Goal: Task Accomplishment & Management: Complete application form

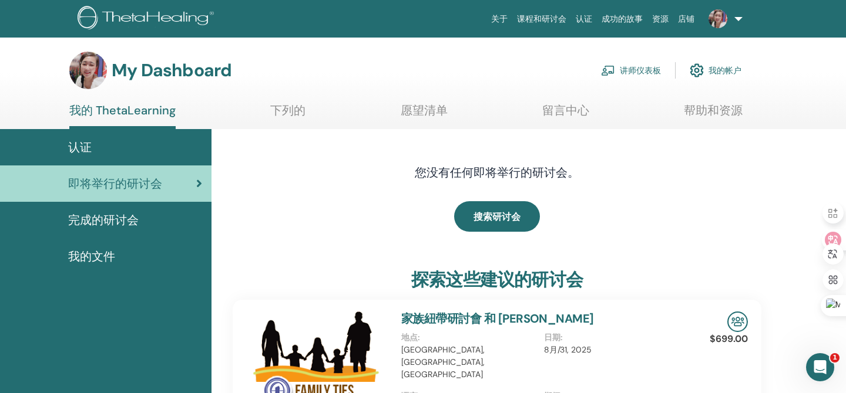
click at [645, 69] on link "讲师仪表板" at bounding box center [631, 71] width 60 height 26
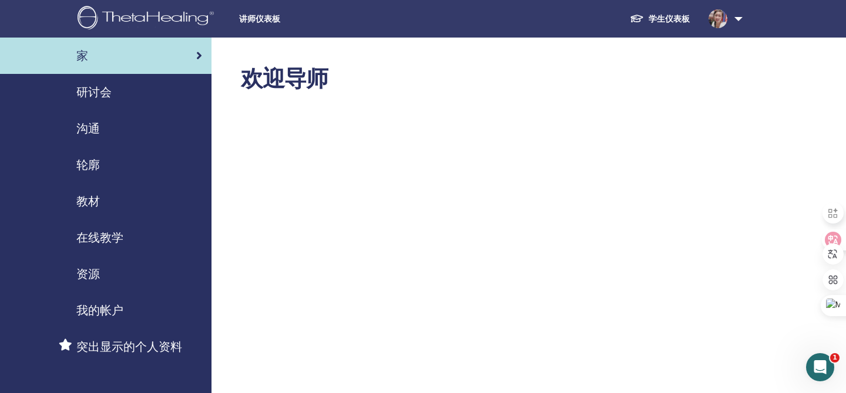
click at [169, 86] on div "研讨会" at bounding box center [105, 92] width 193 height 18
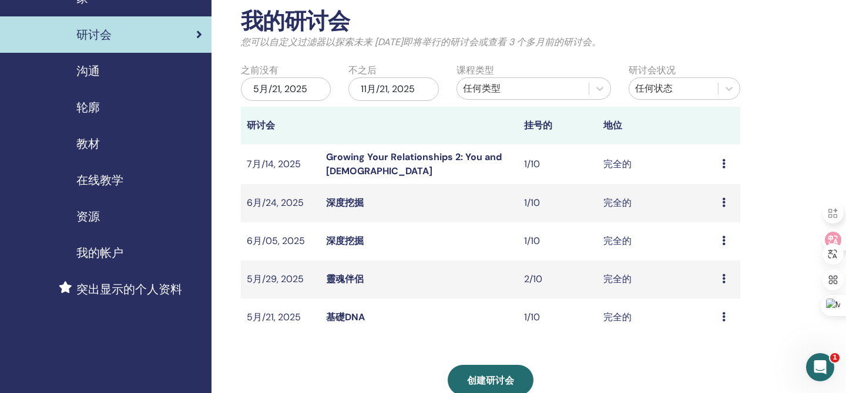
scroll to position [58, 0]
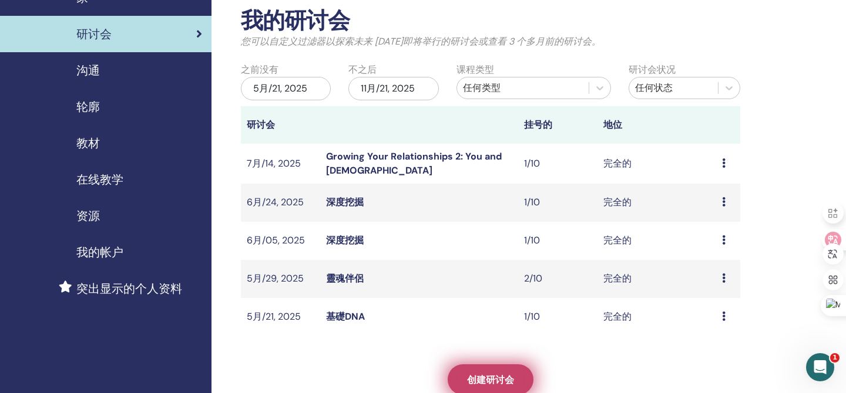
click at [514, 386] on link "创建研讨会" at bounding box center [490, 380] width 86 height 31
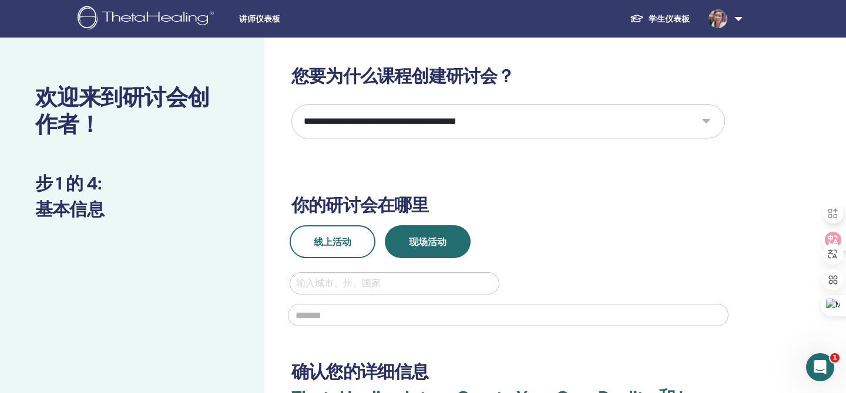
click at [391, 113] on select "**********" at bounding box center [507, 122] width 433 height 34
select select "****"
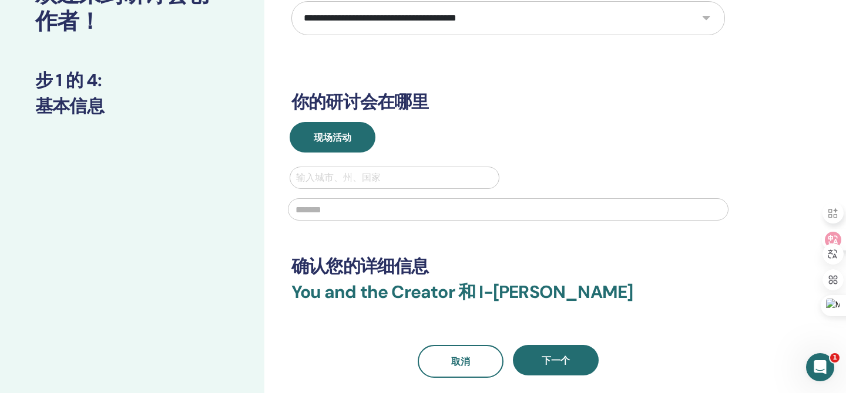
scroll to position [107, 0]
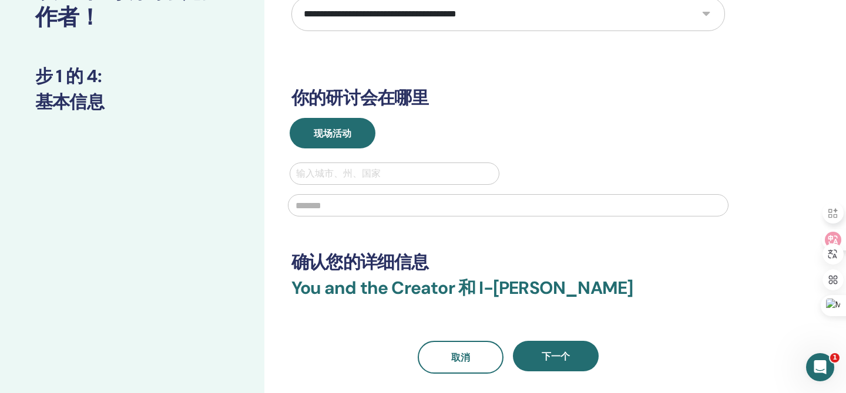
click at [403, 167] on div at bounding box center [394, 174] width 197 height 16
type input "******"
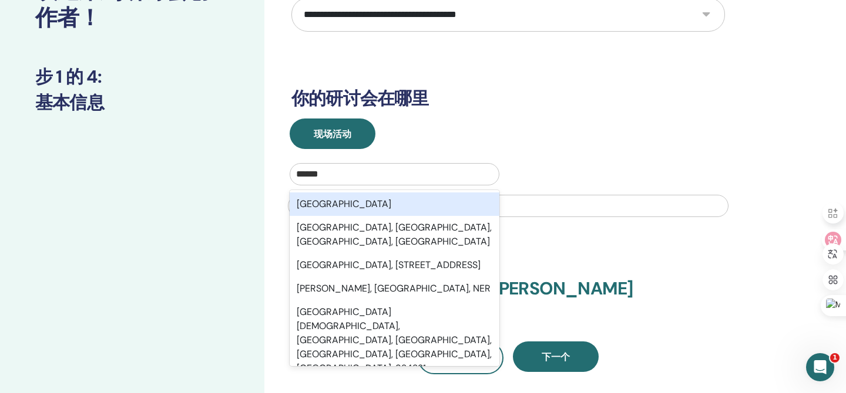
scroll to position [2, 0]
click at [405, 203] on div "[GEOGRAPHIC_DATA]" at bounding box center [395, 202] width 210 height 23
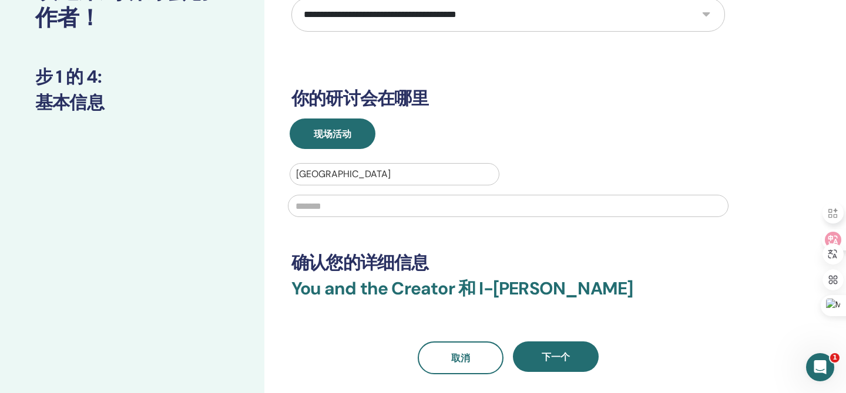
click at [426, 207] on input "text" at bounding box center [508, 206] width 440 height 22
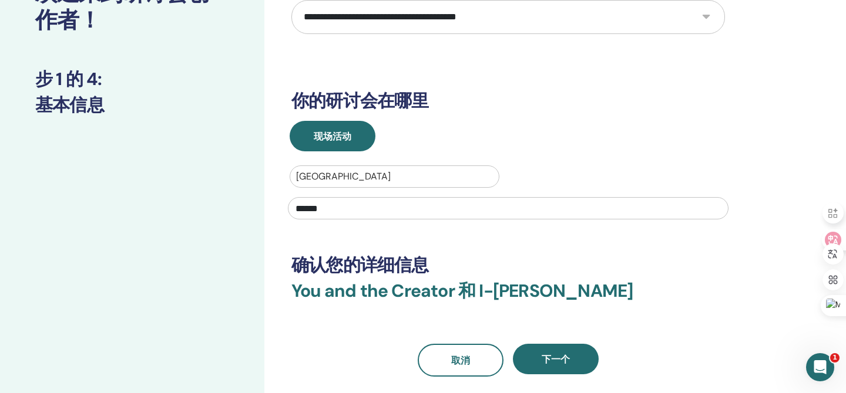
scroll to position [134, 0]
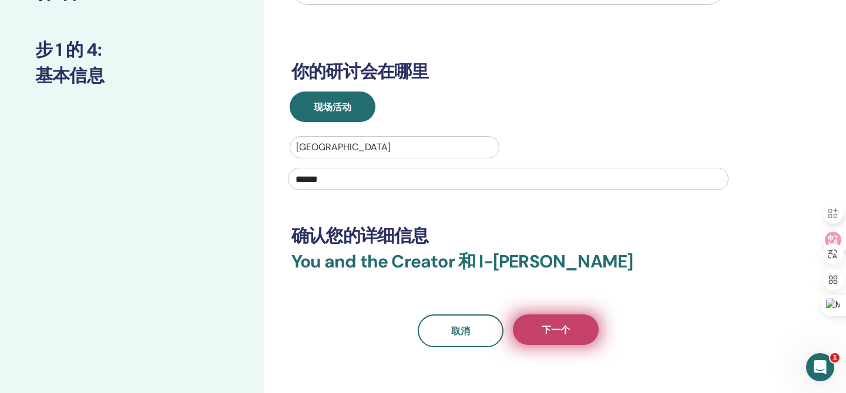
type input "******"
click at [553, 336] on button "下一个" at bounding box center [556, 330] width 86 height 31
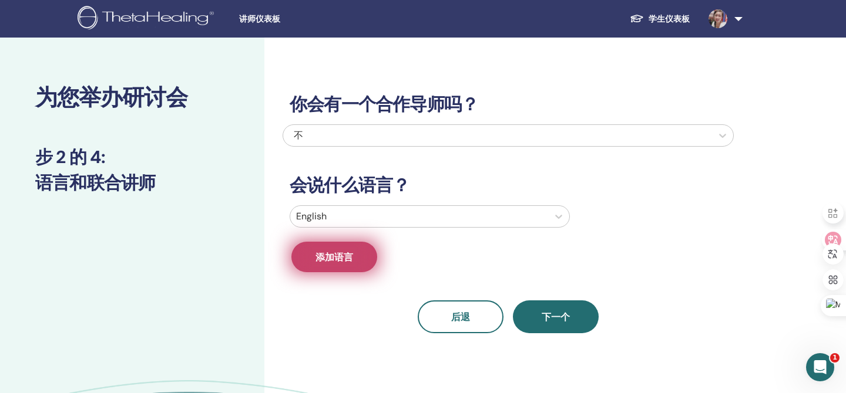
scroll to position [2, 0]
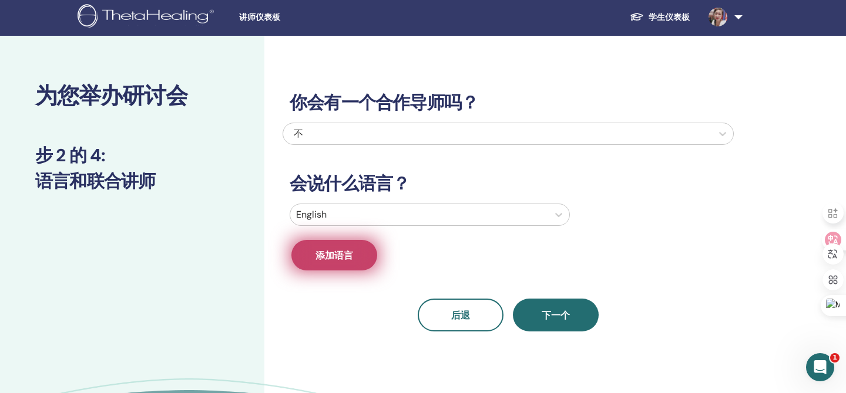
click at [345, 260] on span "添加语言" at bounding box center [334, 256] width 38 height 12
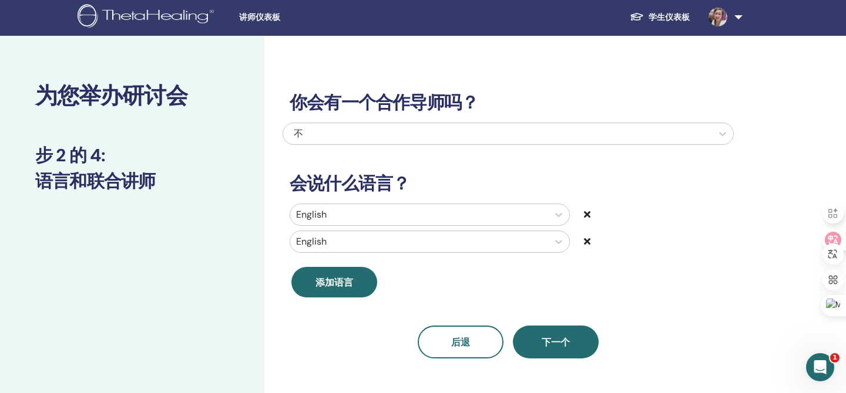
drag, startPoint x: 584, startPoint y: 239, endPoint x: 567, endPoint y: 235, distance: 17.5
click at [584, 239] on icon at bounding box center [587, 241] width 6 height 9
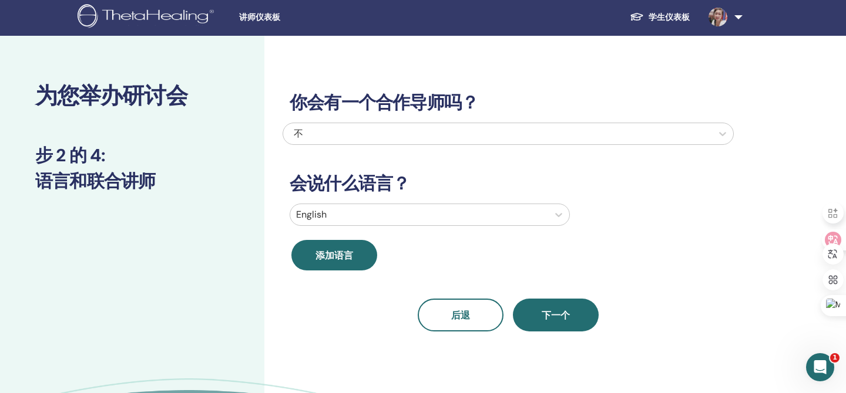
click at [422, 221] on div "English" at bounding box center [419, 214] width 258 height 21
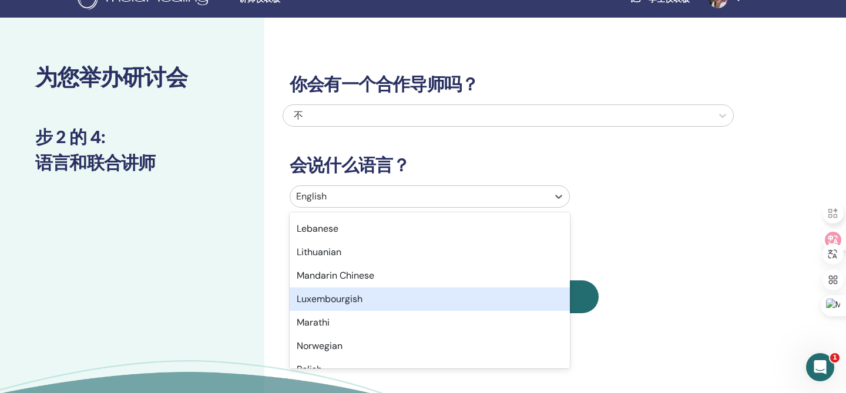
scroll to position [671, 0]
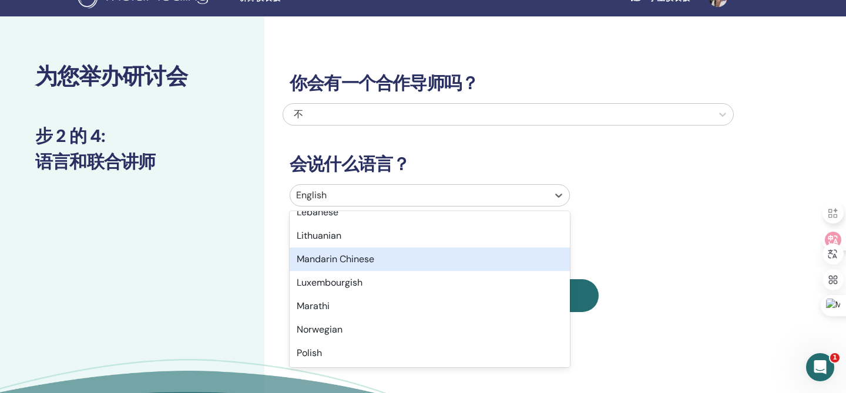
click at [400, 266] on div "Mandarin Chinese" at bounding box center [430, 259] width 280 height 23
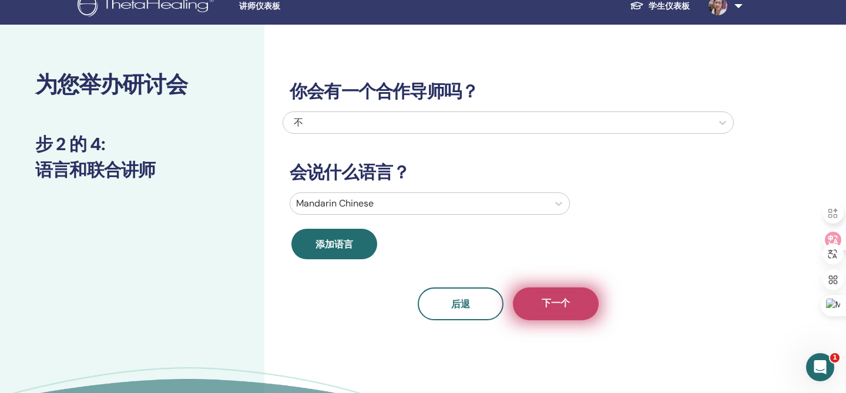
click at [576, 317] on button "下一个" at bounding box center [556, 304] width 86 height 33
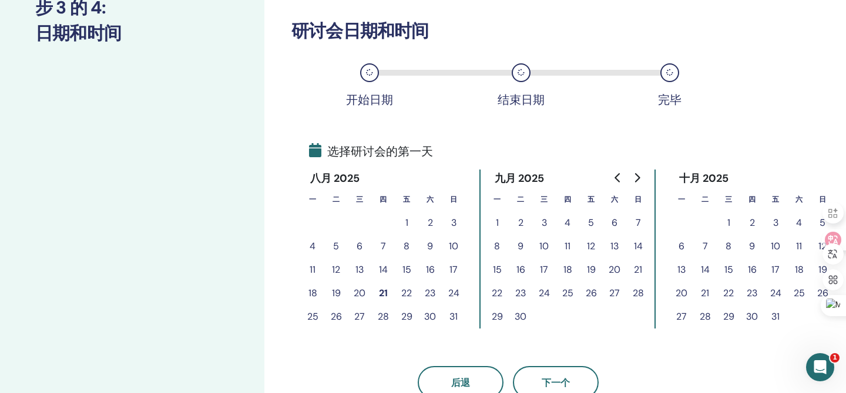
scroll to position [151, 0]
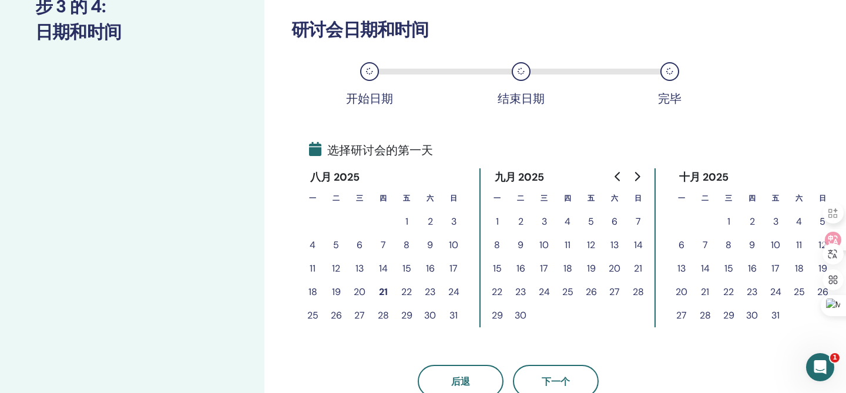
click at [385, 314] on button "28" at bounding box center [382, 315] width 23 height 23
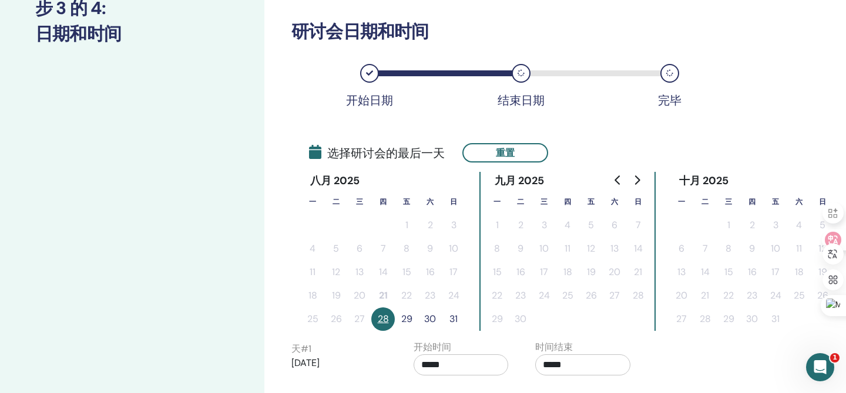
click at [408, 317] on button "29" at bounding box center [406, 319] width 23 height 23
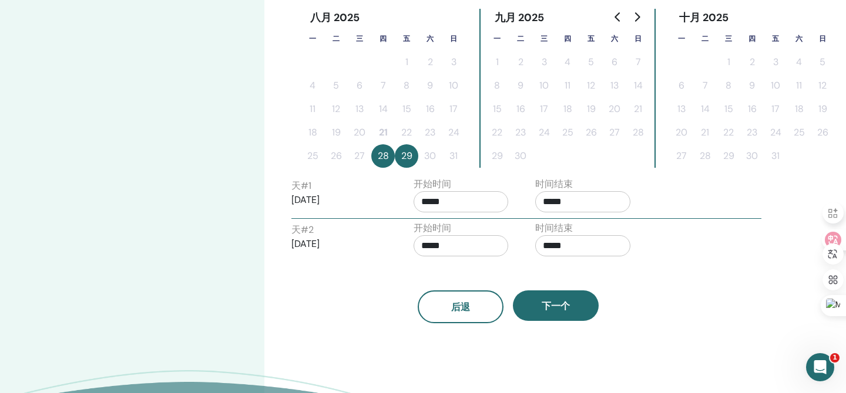
scroll to position [368, 0]
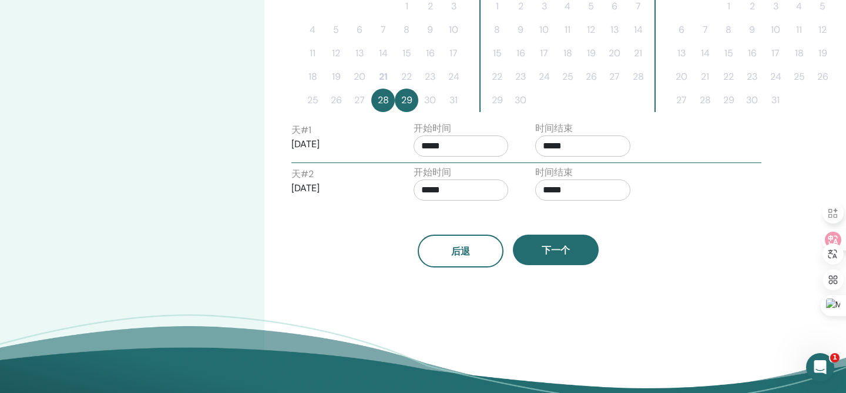
click at [459, 151] on input "*****" at bounding box center [460, 146] width 95 height 21
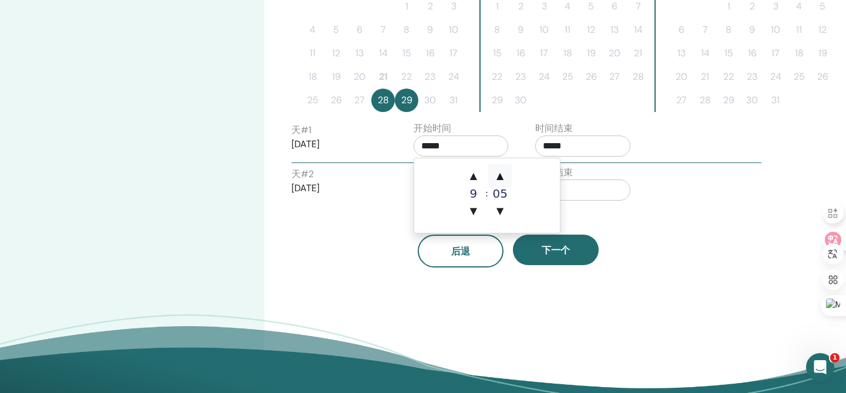
click at [504, 175] on span "▲" at bounding box center [499, 175] width 23 height 23
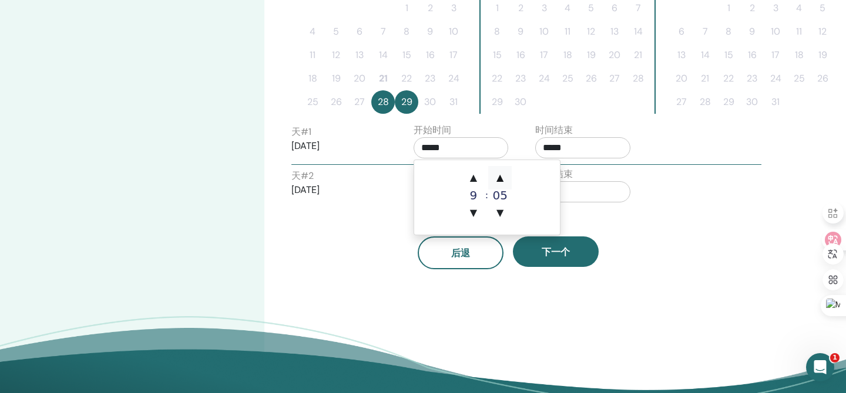
click at [504, 175] on span "▲" at bounding box center [499, 177] width 23 height 23
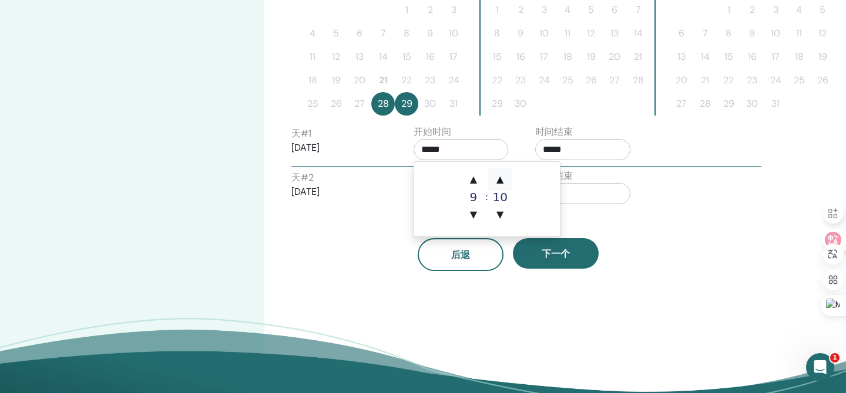
click at [504, 175] on span "▲" at bounding box center [499, 179] width 23 height 23
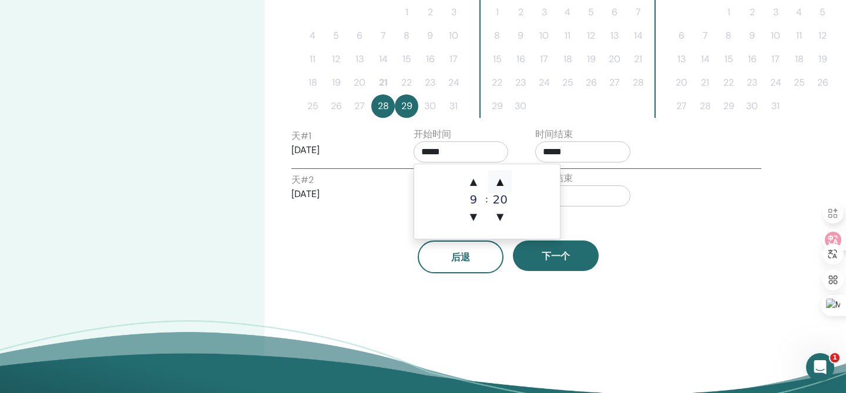
click at [504, 175] on span "▲" at bounding box center [499, 181] width 23 height 23
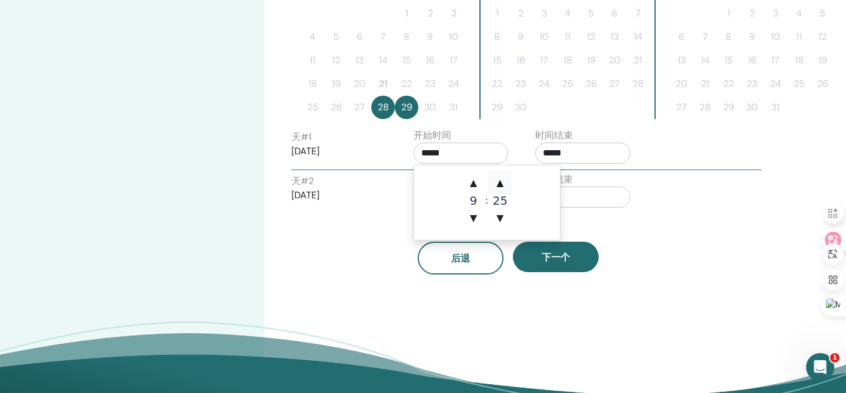
click at [504, 175] on span "▲" at bounding box center [499, 182] width 23 height 23
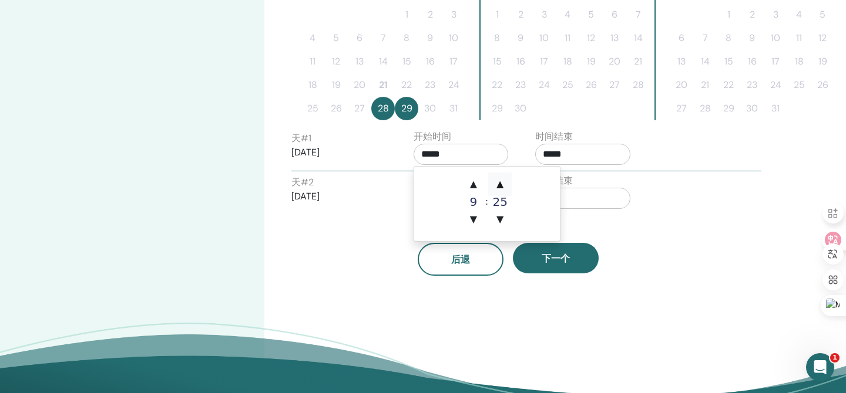
click at [504, 175] on span "▲" at bounding box center [499, 184] width 23 height 23
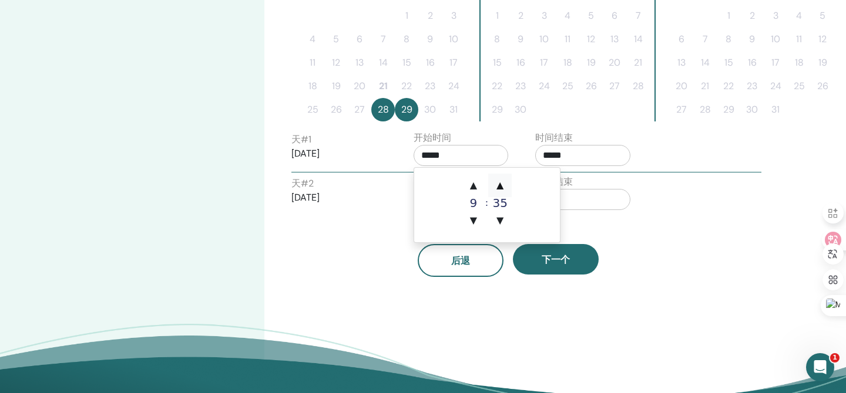
click at [504, 175] on td "▲ 9 ▼ : ▲ 35 ▼" at bounding box center [487, 205] width 146 height 75
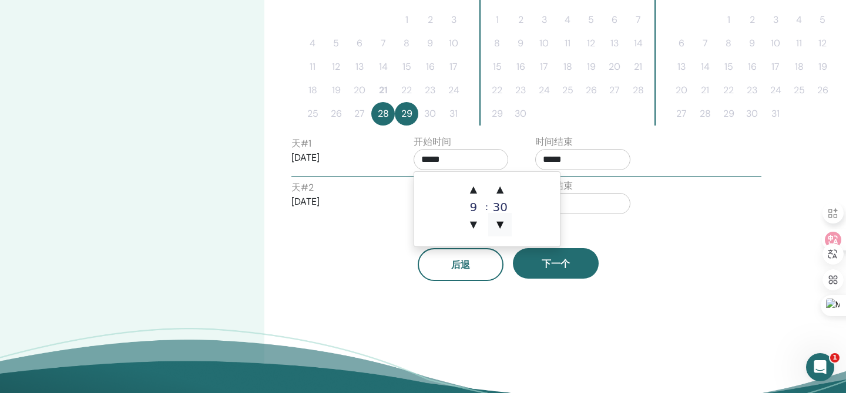
drag, startPoint x: 500, startPoint y: 226, endPoint x: 552, endPoint y: 237, distance: 53.6
click at [500, 226] on span "▼" at bounding box center [499, 224] width 23 height 23
type input "*****"
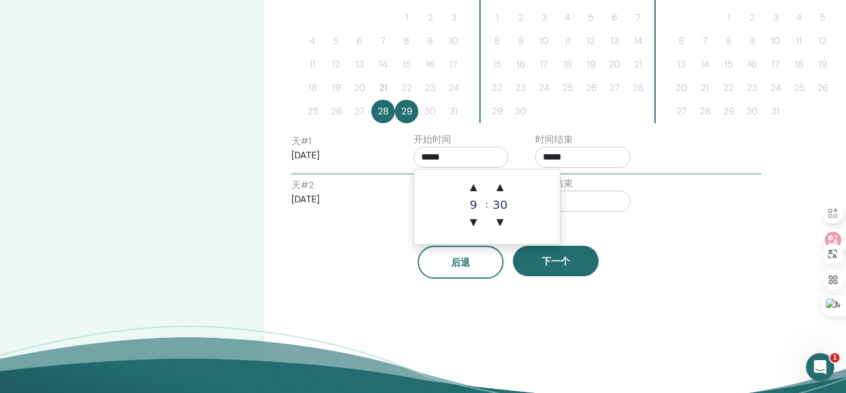
click at [610, 157] on input "*****" at bounding box center [582, 157] width 95 height 21
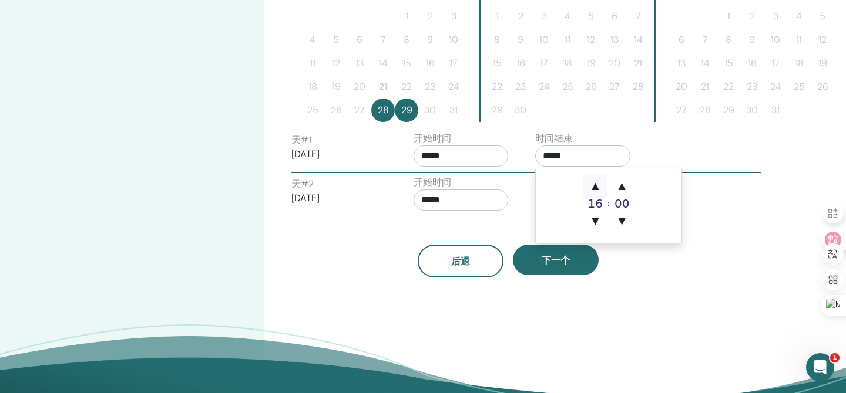
click at [596, 182] on span "▲" at bounding box center [594, 185] width 23 height 23
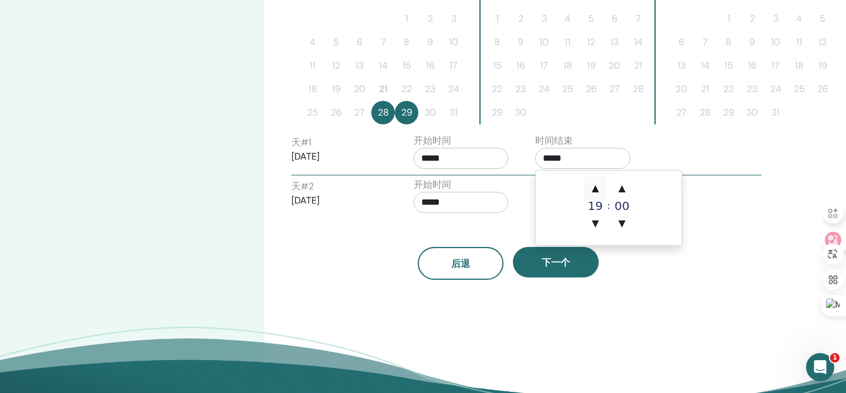
click at [595, 183] on span "▲" at bounding box center [594, 188] width 23 height 23
click at [597, 226] on span "▼" at bounding box center [594, 224] width 23 height 23
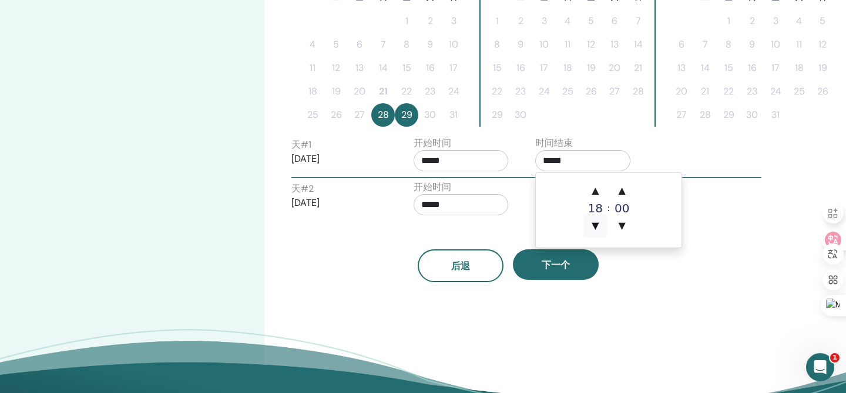
click at [597, 226] on span "▼" at bounding box center [594, 225] width 23 height 23
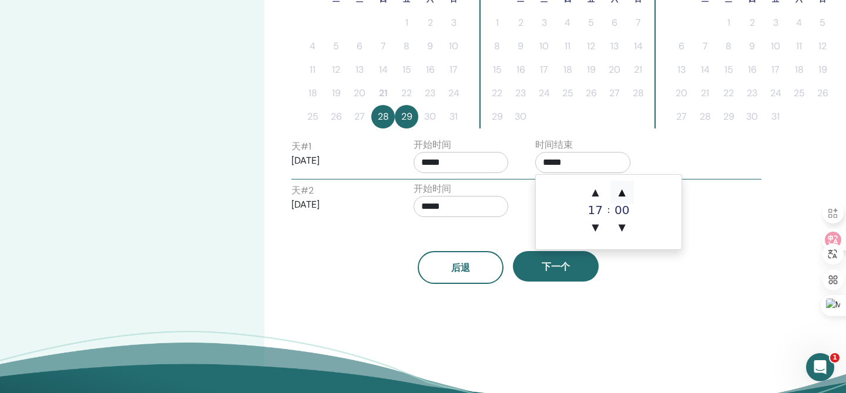
scroll to position [355, 0]
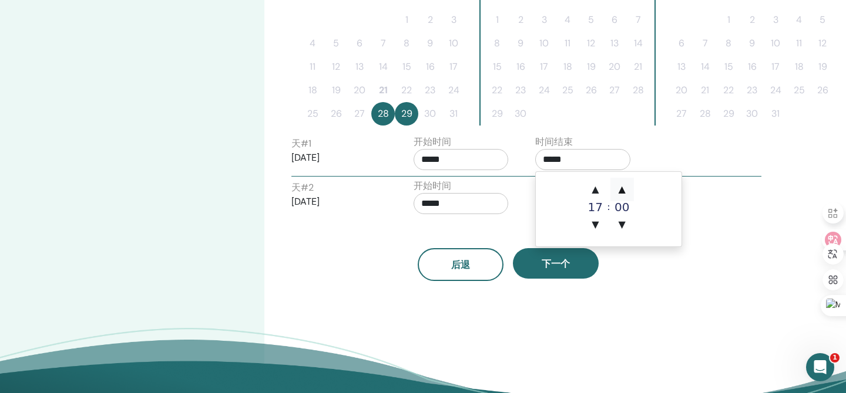
click at [624, 188] on span "▲" at bounding box center [621, 189] width 23 height 23
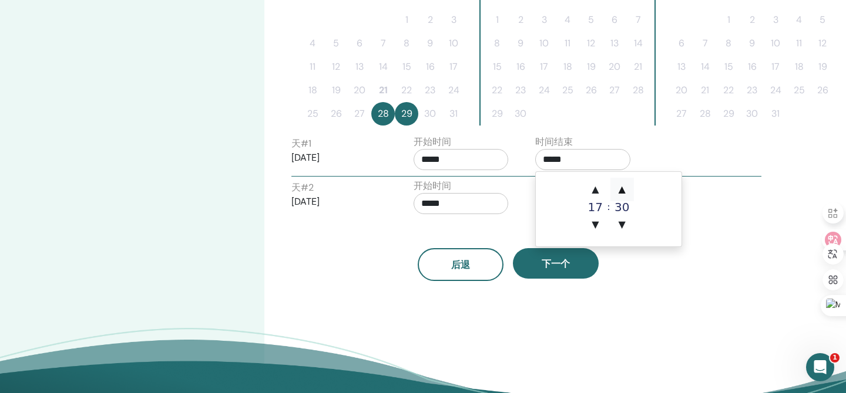
click at [624, 188] on span "▲" at bounding box center [621, 189] width 23 height 23
type input "*****"
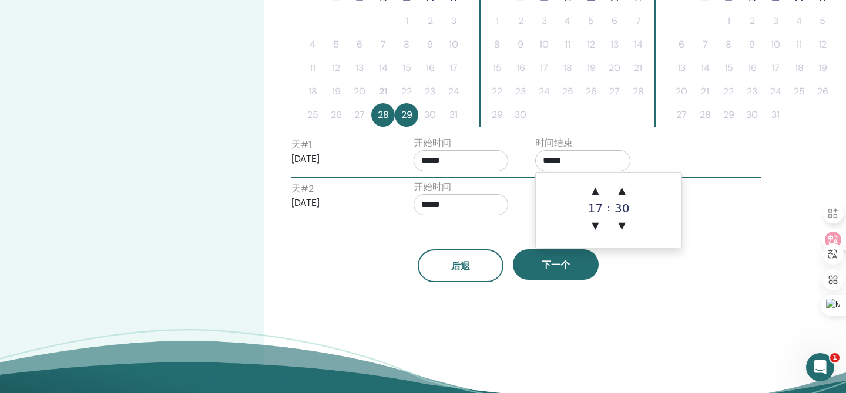
click at [649, 285] on div "时区 时区 (GMT-8) US/[US_STATE] 研讨会日期和时间 开始日期 结束日期 完毕 时间表设置完成 重置 八月 2025 一 二 三 四 五 …" at bounding box center [546, 65] width 564 height 763
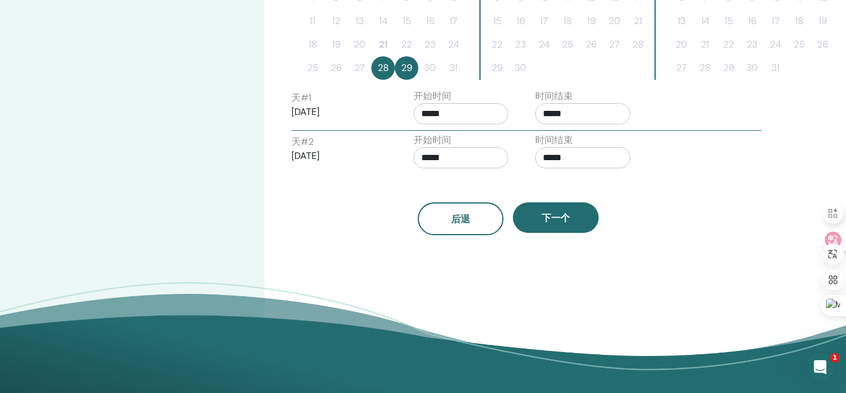
scroll to position [405, 0]
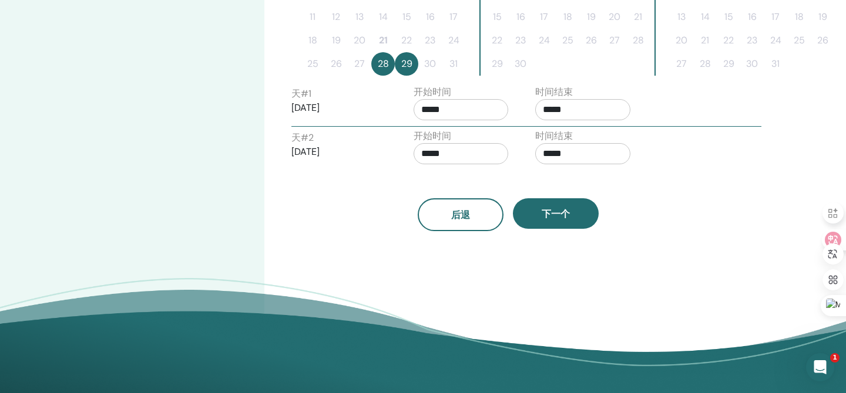
click at [465, 162] on input "*****" at bounding box center [460, 153] width 95 height 21
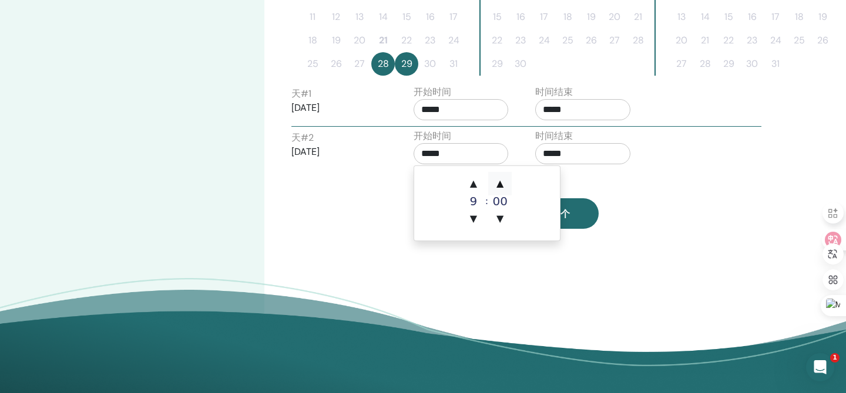
drag, startPoint x: 489, startPoint y: 179, endPoint x: 500, endPoint y: 180, distance: 11.2
click at [492, 179] on span "▲" at bounding box center [499, 183] width 23 height 23
click at [501, 180] on span "▲" at bounding box center [499, 183] width 23 height 23
click at [500, 180] on span "▲" at bounding box center [499, 183] width 23 height 23
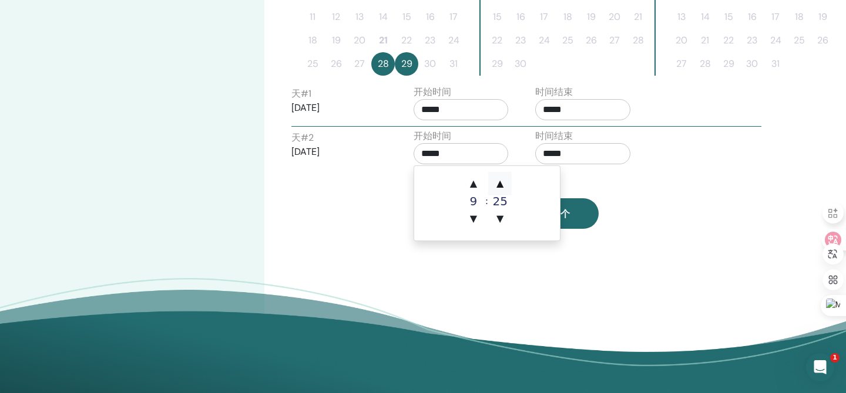
click at [500, 180] on span "▲" at bounding box center [499, 183] width 23 height 23
drag, startPoint x: 502, startPoint y: 186, endPoint x: 568, endPoint y: 168, distance: 68.1
click at [505, 185] on span "▲" at bounding box center [499, 183] width 23 height 23
type input "*****"
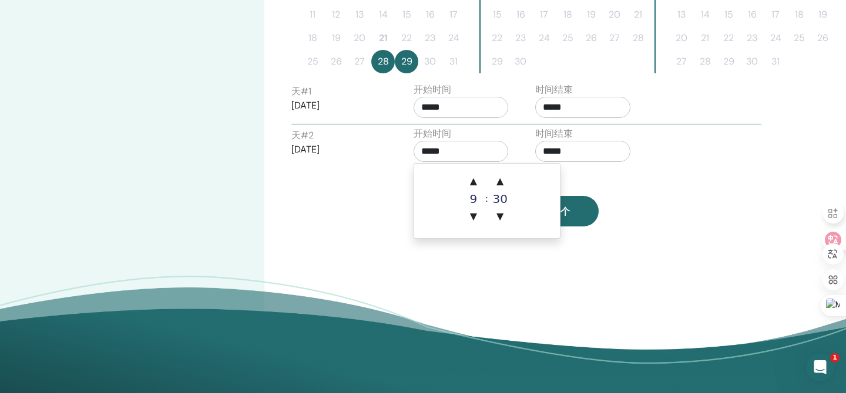
click at [600, 149] on input "*****" at bounding box center [582, 151] width 95 height 21
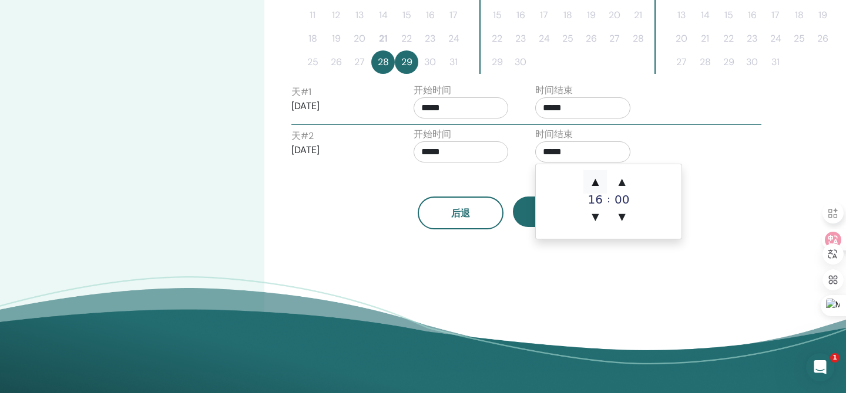
click at [591, 183] on span "▲" at bounding box center [594, 181] width 23 height 23
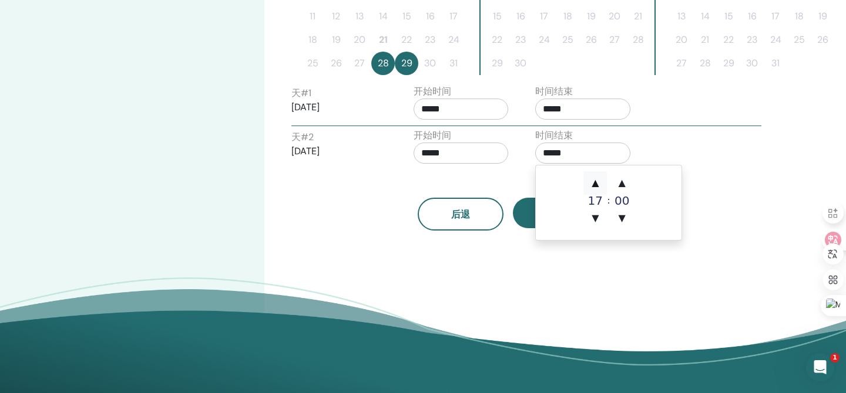
click at [591, 183] on span "▲" at bounding box center [594, 182] width 23 height 23
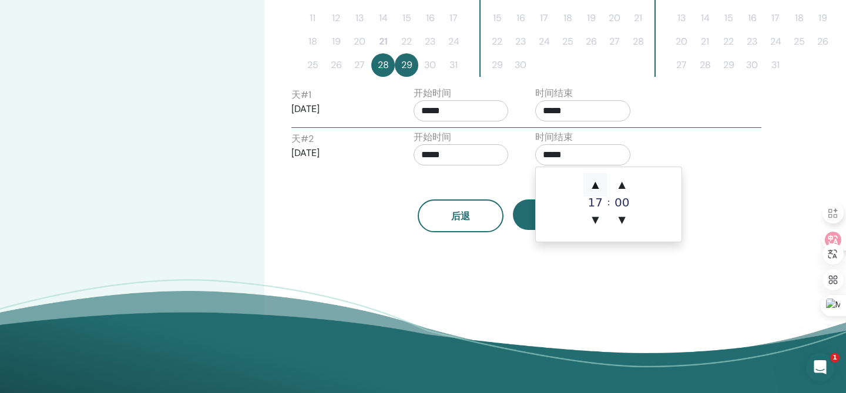
click at [592, 183] on span "▲" at bounding box center [594, 184] width 23 height 23
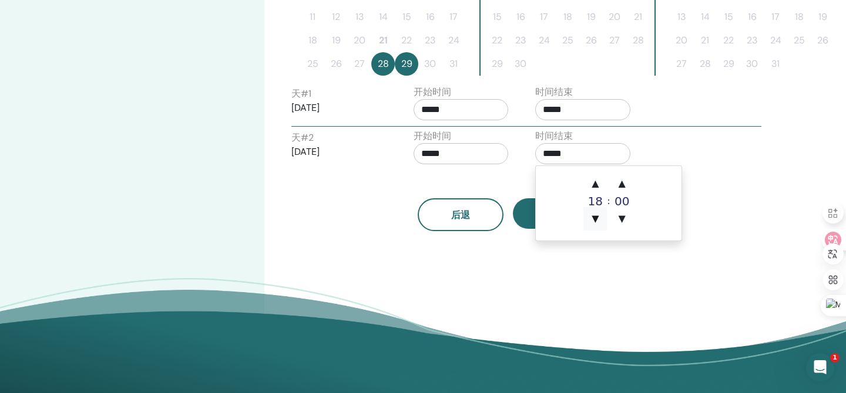
click at [594, 218] on span "▼" at bounding box center [594, 218] width 23 height 23
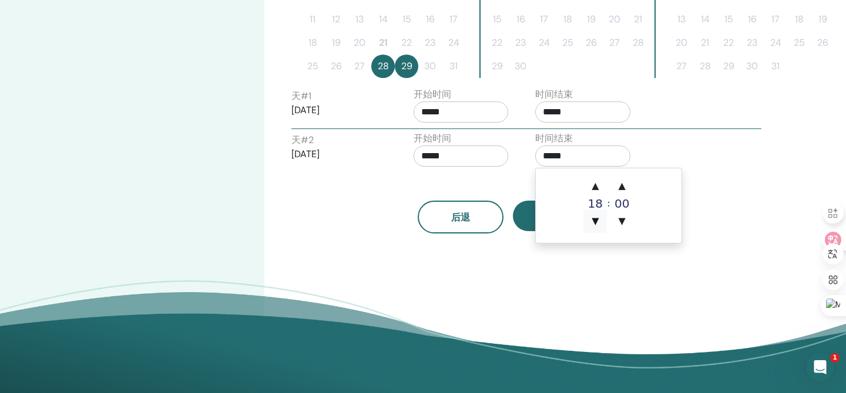
click at [594, 218] on span "▼" at bounding box center [594, 221] width 23 height 23
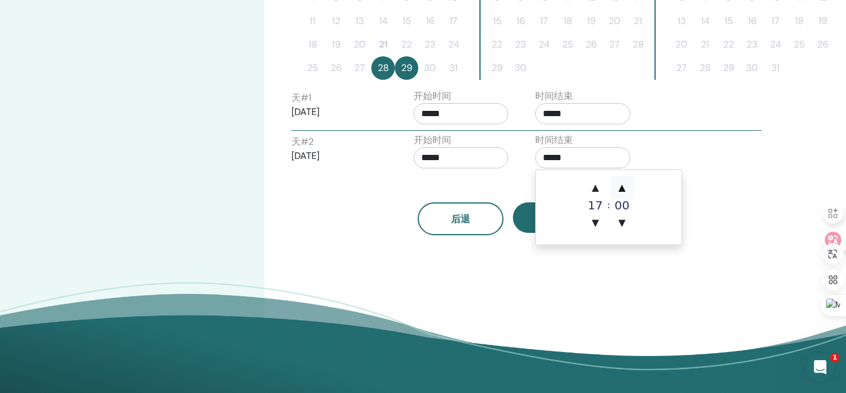
click at [626, 186] on span "▲" at bounding box center [621, 187] width 23 height 23
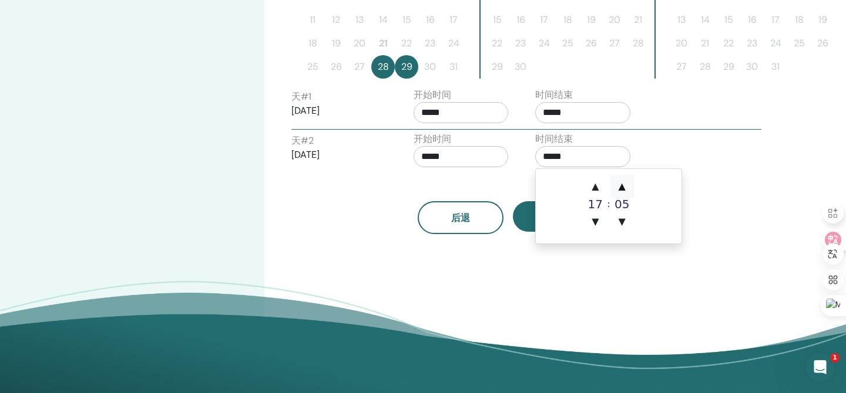
click at [626, 186] on span "▲" at bounding box center [621, 186] width 23 height 23
click at [626, 186] on span "▲" at bounding box center [621, 185] width 23 height 23
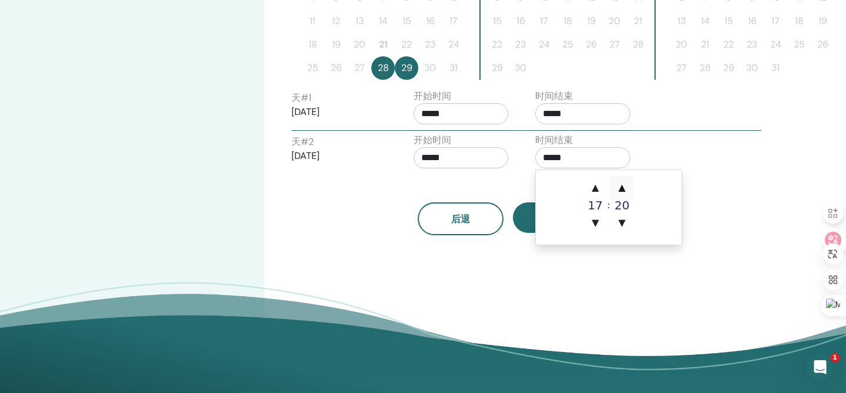
click at [626, 186] on span "▲" at bounding box center [621, 187] width 23 height 23
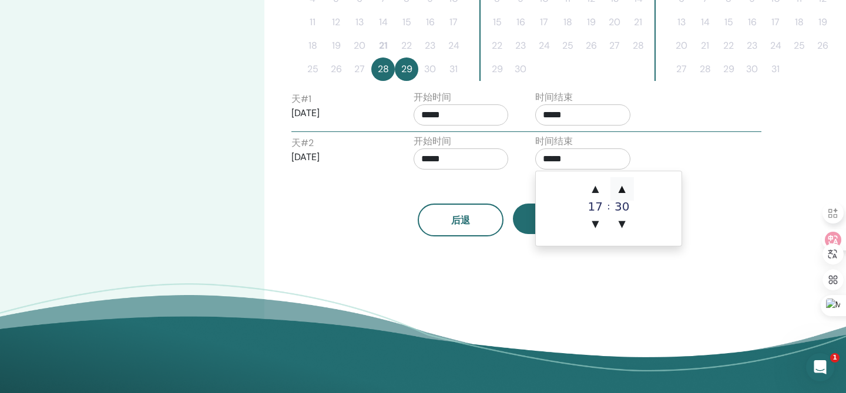
click at [626, 186] on span "▲" at bounding box center [621, 188] width 23 height 23
type input "*****"
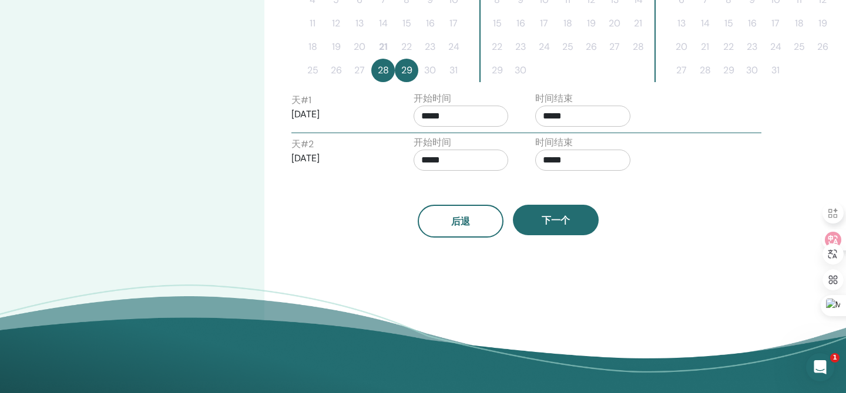
click at [531, 271] on div "时区 时区 (GMT-8) US/[US_STATE] 研讨会日期和时间 开始日期 结束日期 完毕 时间表设置完成 重置 八月 2025 一 二 三 四 五 …" at bounding box center [546, 20] width 564 height 763
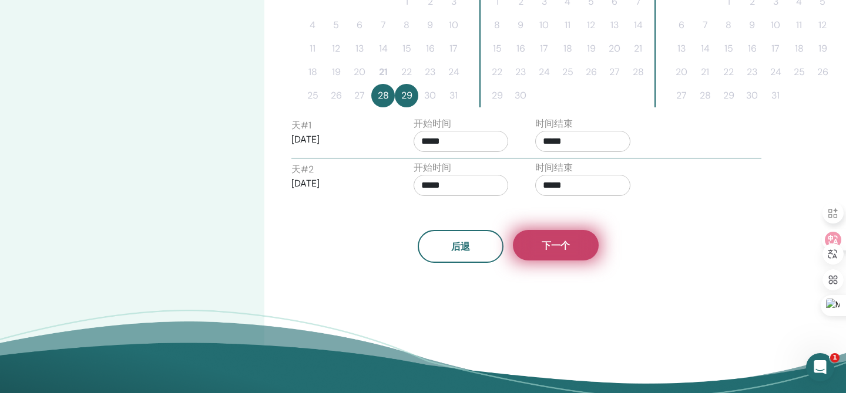
click at [536, 230] on button "下一个" at bounding box center [556, 245] width 86 height 31
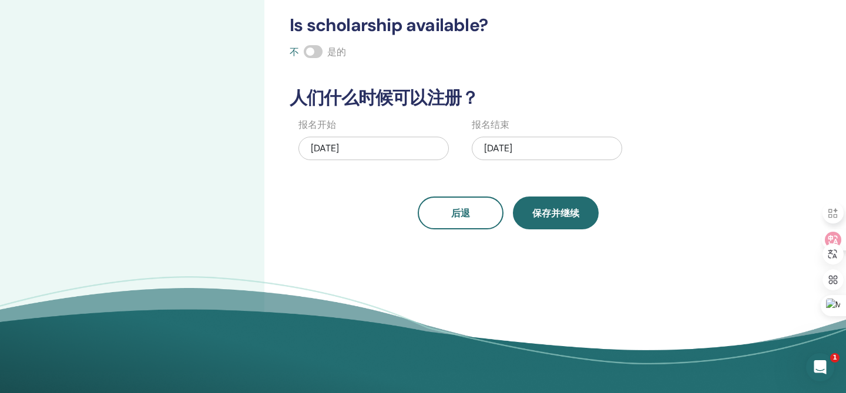
scroll to position [306, 0]
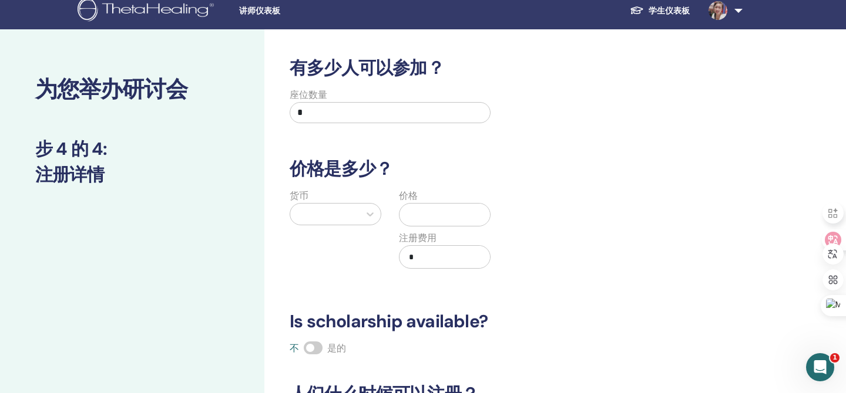
click at [398, 71] on h3 "有多少人可以参加？" at bounding box center [507, 68] width 451 height 21
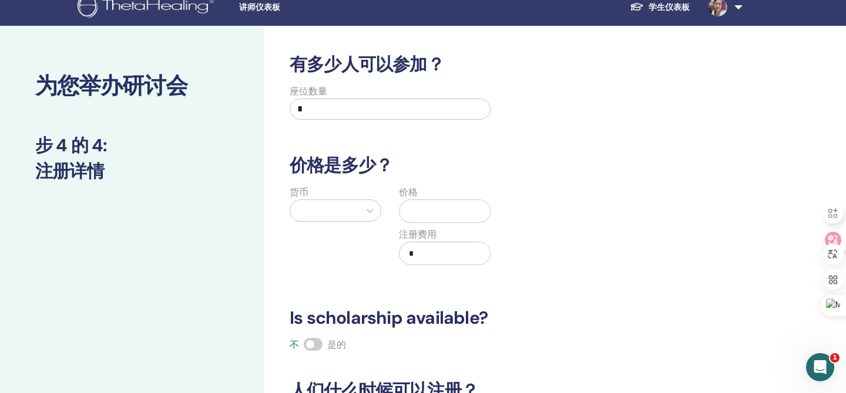
click at [400, 67] on h3 "有多少人可以参加？" at bounding box center [507, 64] width 451 height 21
click at [409, 111] on input "*" at bounding box center [390, 109] width 201 height 21
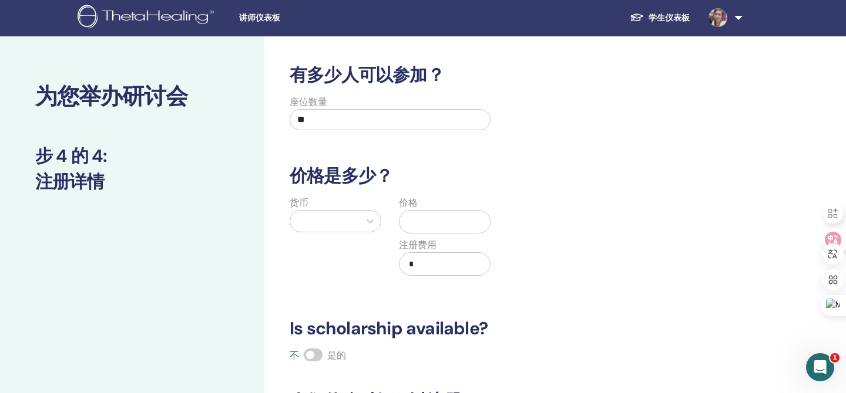
type input "**"
click at [354, 221] on div at bounding box center [324, 221] width 69 height 21
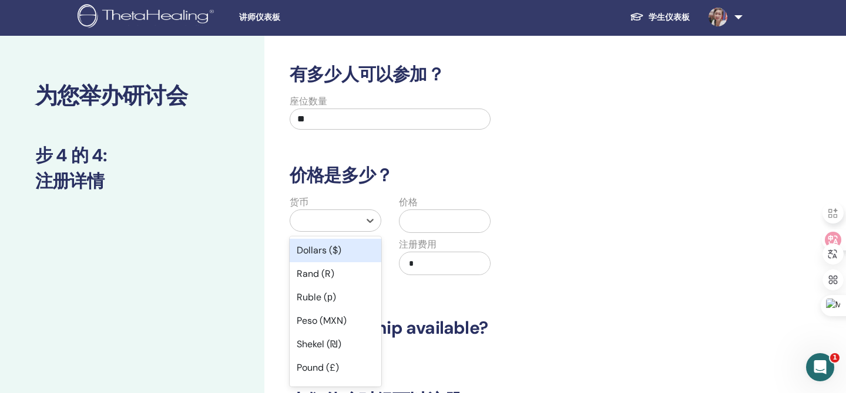
scroll to position [26, 0]
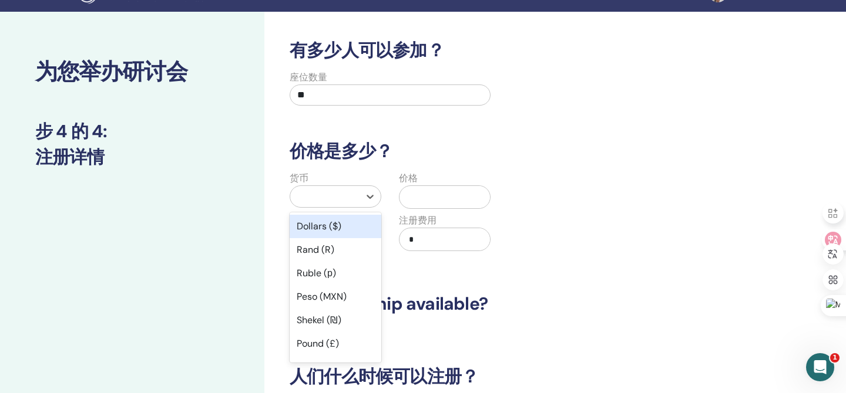
click at [369, 227] on div "Dollars ($)" at bounding box center [336, 226] width 92 height 23
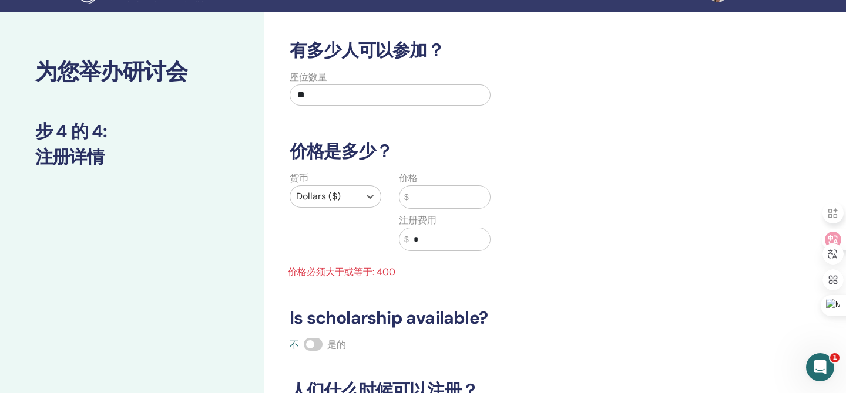
click at [441, 197] on input "text" at bounding box center [449, 197] width 81 height 22
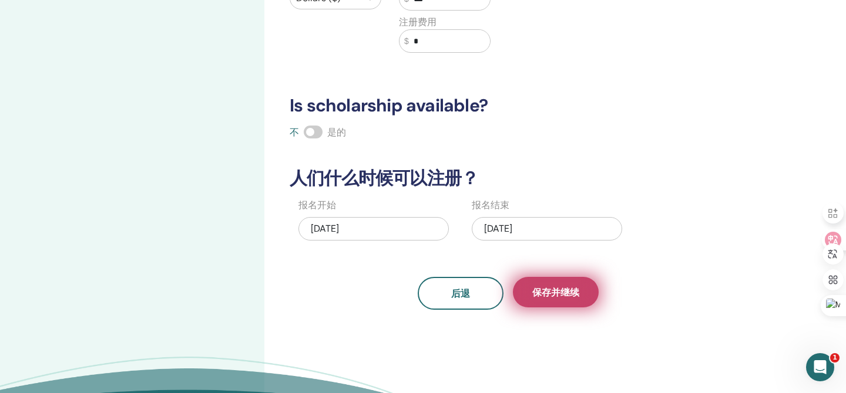
type input "***"
click at [553, 288] on span "保存并继续" at bounding box center [555, 293] width 47 height 12
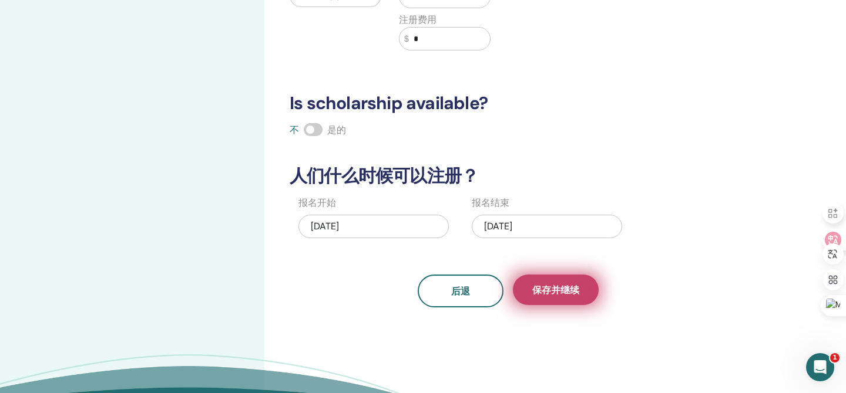
scroll to position [230, 0]
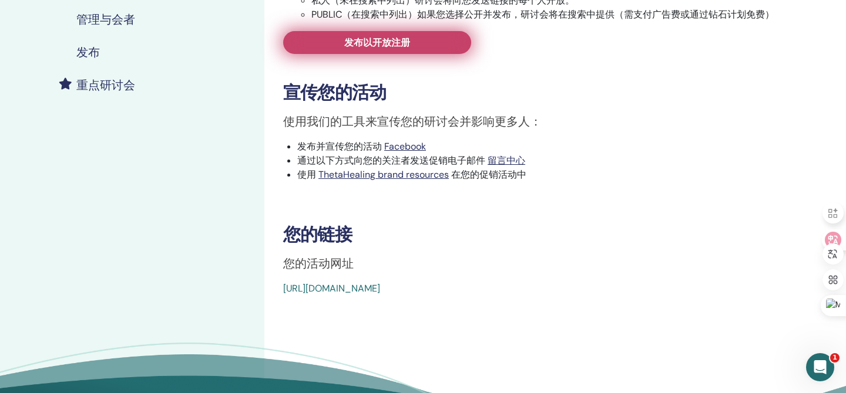
scroll to position [272, 0]
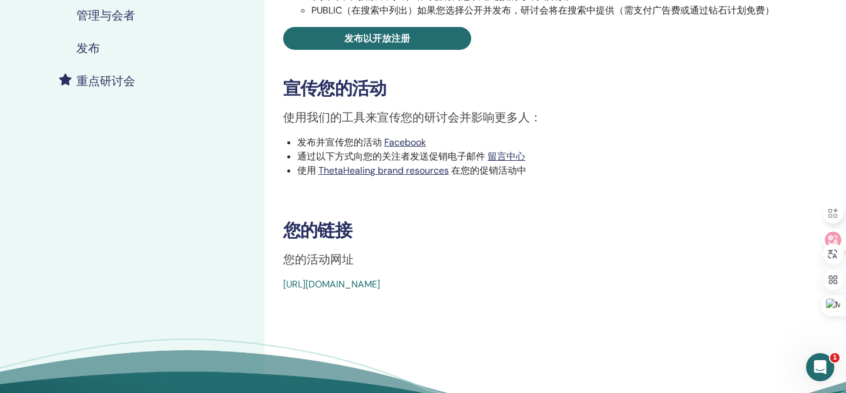
drag, startPoint x: 578, startPoint y: 288, endPoint x: 281, endPoint y: 282, distance: 296.6
click at [281, 282] on div "You and the Creator 事件类型 亲自 事件状态 未发表 注册 0/10 发布您的研讨会 为了让您的学生注册，您需要发布您的研讨会。 你可以选…" at bounding box center [546, 42] width 550 height 499
copy link "https://www.thetahealing.com/seminar-375356-details.html"
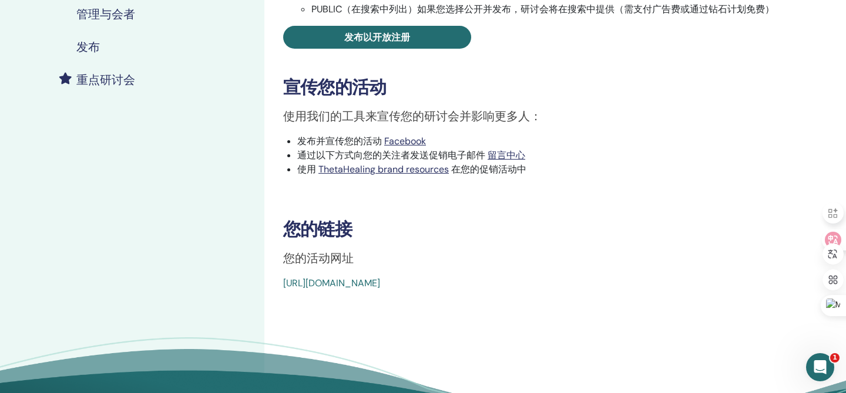
click at [524, 211] on div "You and the Creator 事件类型 亲自 事件状态 未发表 注册 0/10 发布您的研讨会 为了让您的学生注册，您需要发布您的研讨会。 你可以选…" at bounding box center [546, 41] width 550 height 499
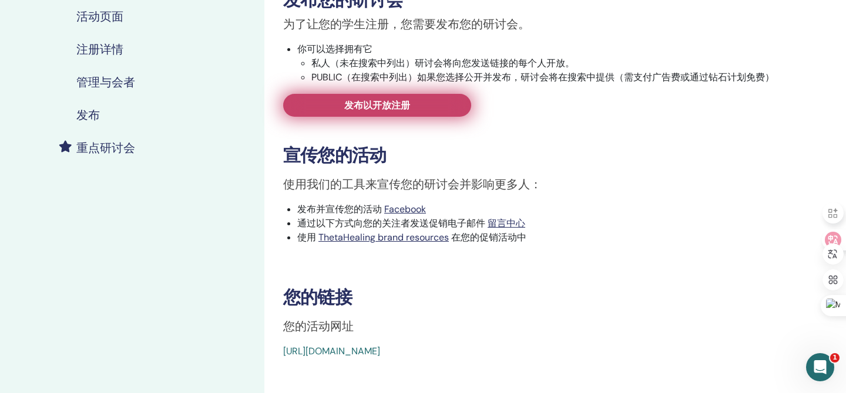
click at [429, 109] on link "发布以开放注册" at bounding box center [377, 105] width 188 height 23
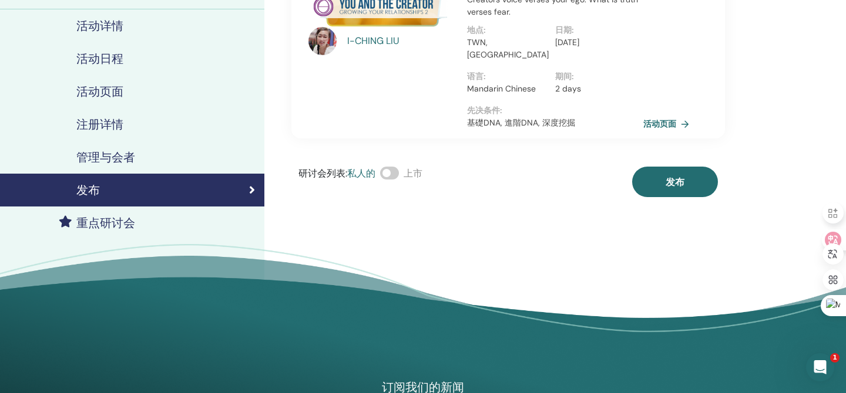
scroll to position [111, 0]
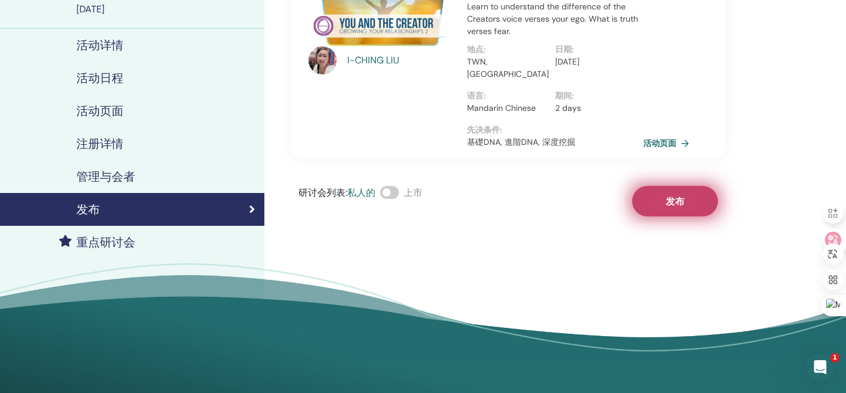
click at [674, 186] on button "发布" at bounding box center [675, 201] width 86 height 31
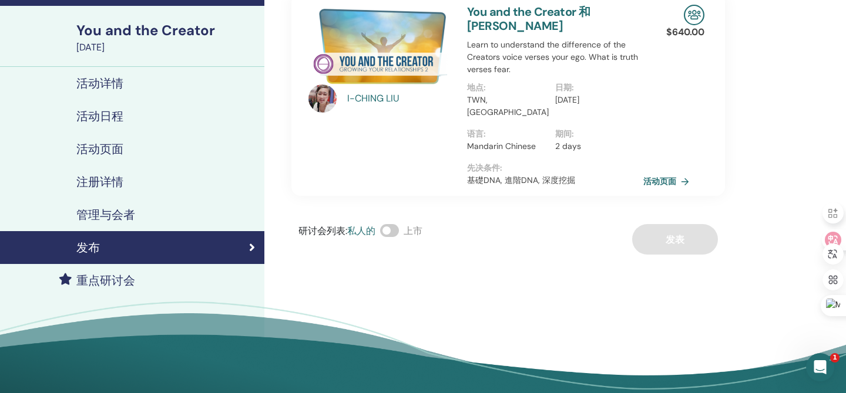
scroll to position [72, 0]
